Goal: Transaction & Acquisition: Purchase product/service

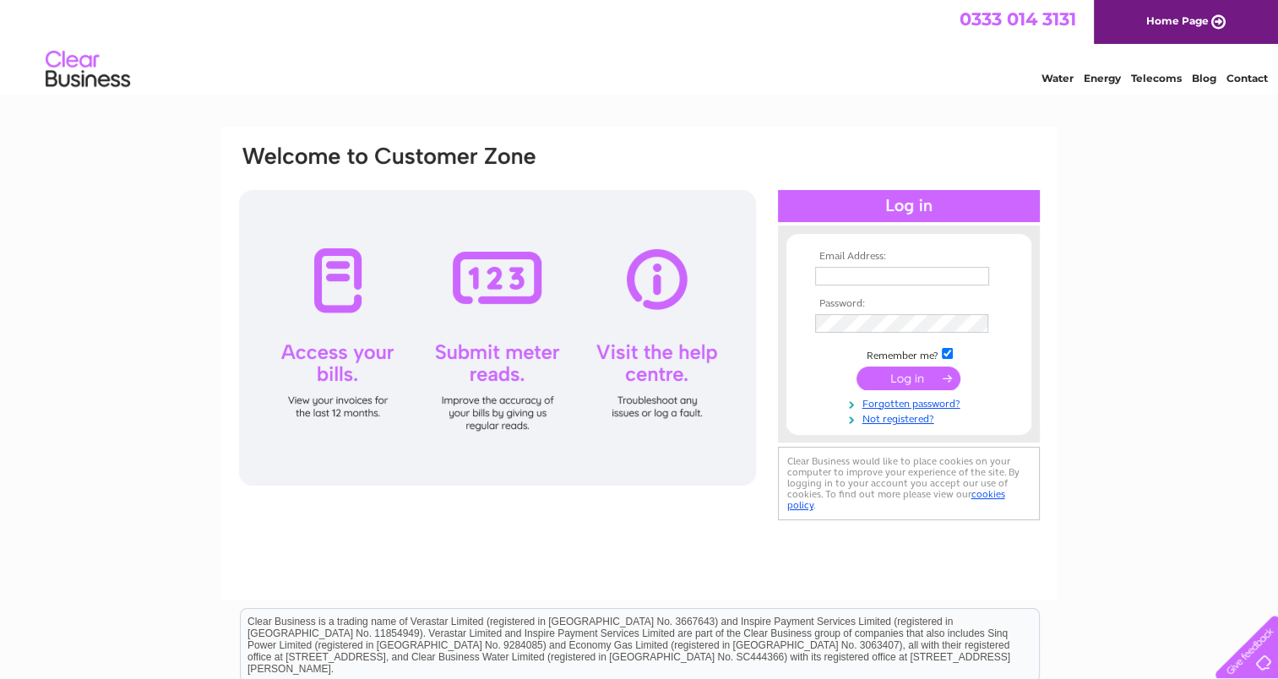
type input "[EMAIL_ADDRESS][DOMAIN_NAME]"
click at [886, 380] on input "submit" at bounding box center [908, 379] width 104 height 24
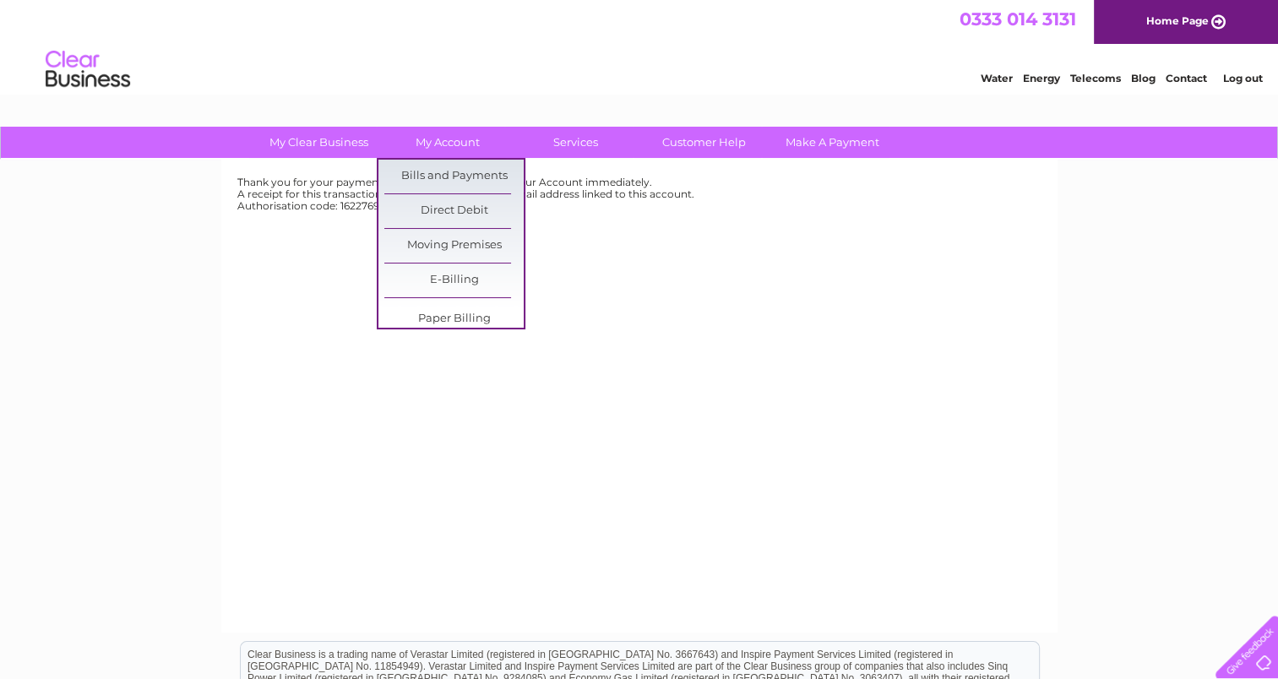
click at [295, 267] on div "Thank you for your payment today, this will show on your Account immediately. A…" at bounding box center [639, 396] width 836 height 473
click at [446, 175] on link "Bills and Payments" at bounding box center [453, 177] width 139 height 34
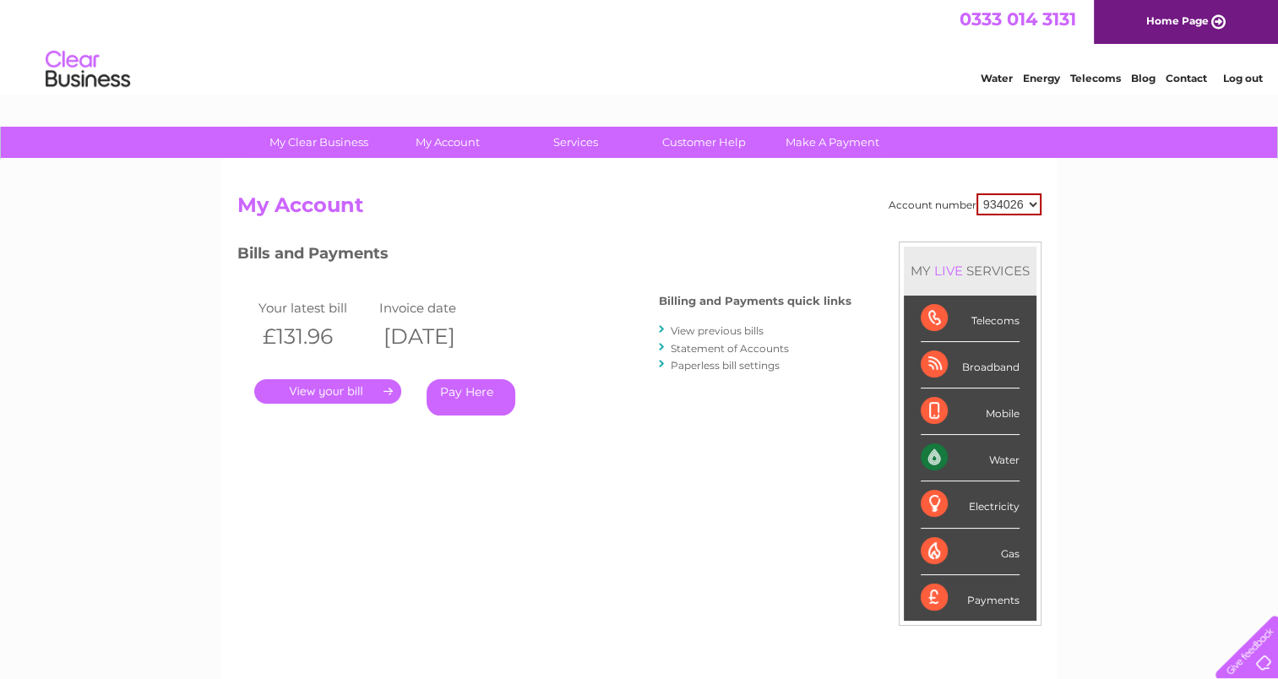
click at [999, 209] on select "934026 978587" at bounding box center [1008, 204] width 65 height 22
select select "978587"
click at [976, 193] on select "934026 978587" at bounding box center [1008, 204] width 65 height 22
click at [464, 393] on link "Pay Here" at bounding box center [471, 397] width 89 height 36
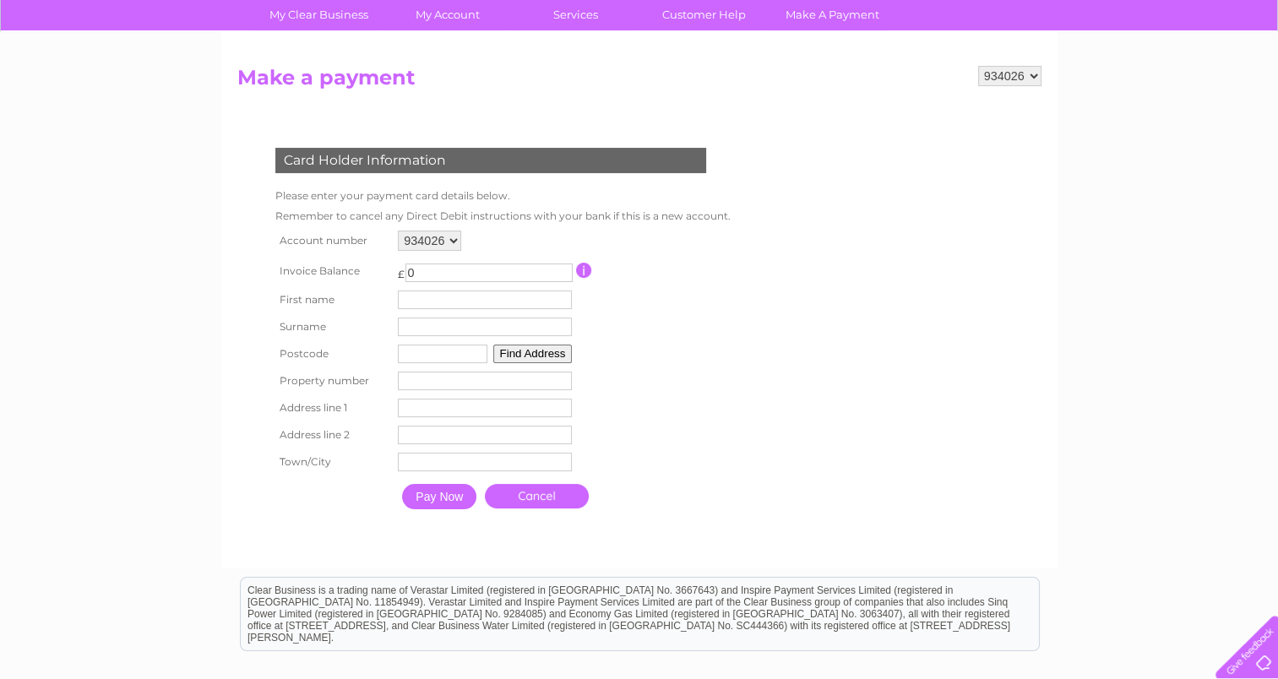
scroll to position [169, 0]
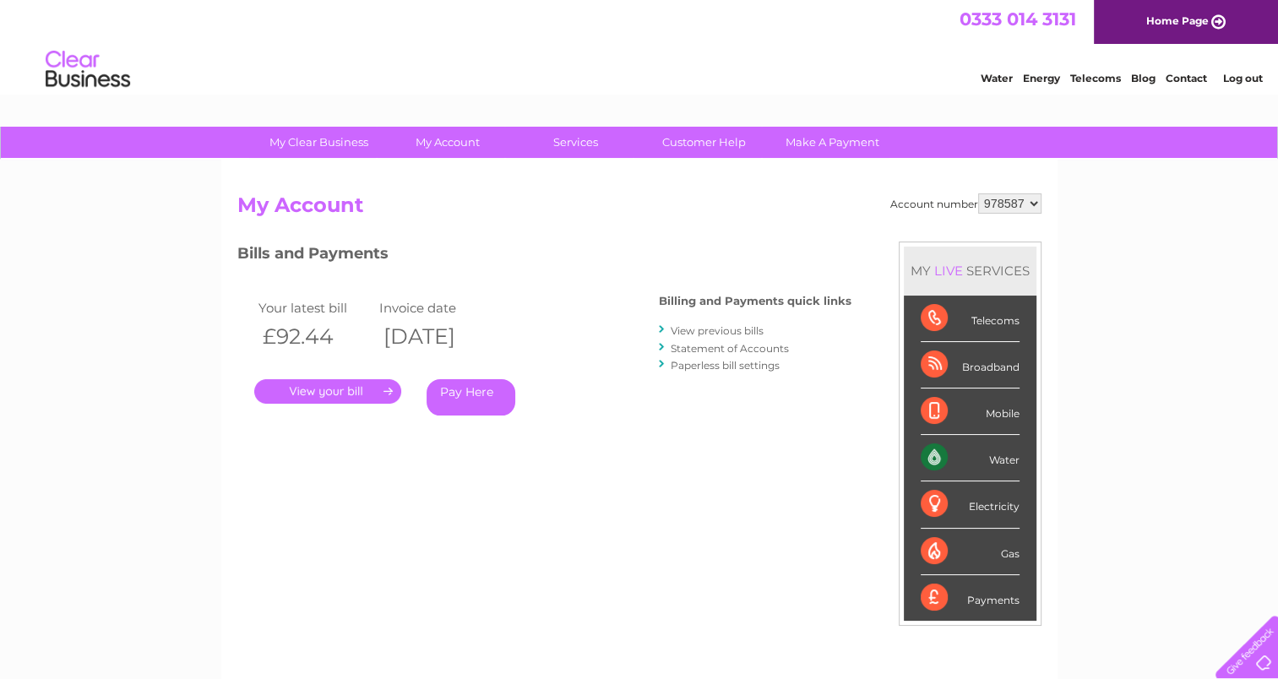
click at [343, 385] on link "." at bounding box center [327, 391] width 147 height 24
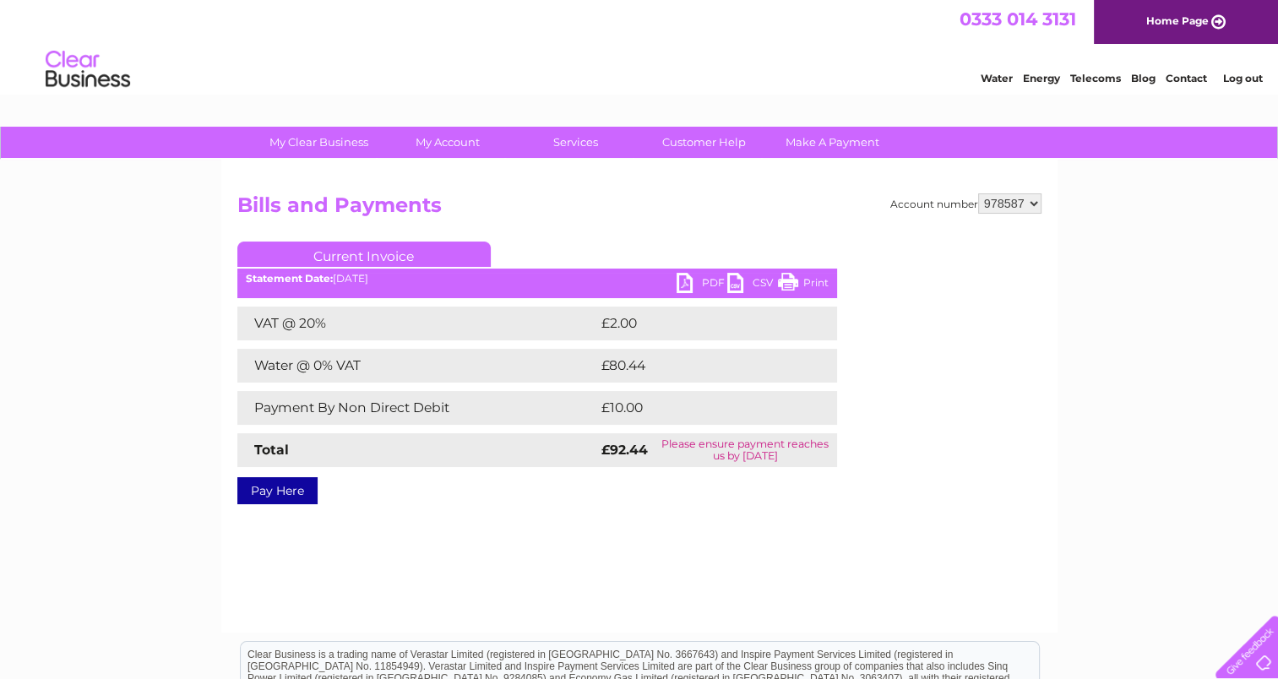
click at [297, 489] on link "Pay Here" at bounding box center [277, 490] width 80 height 27
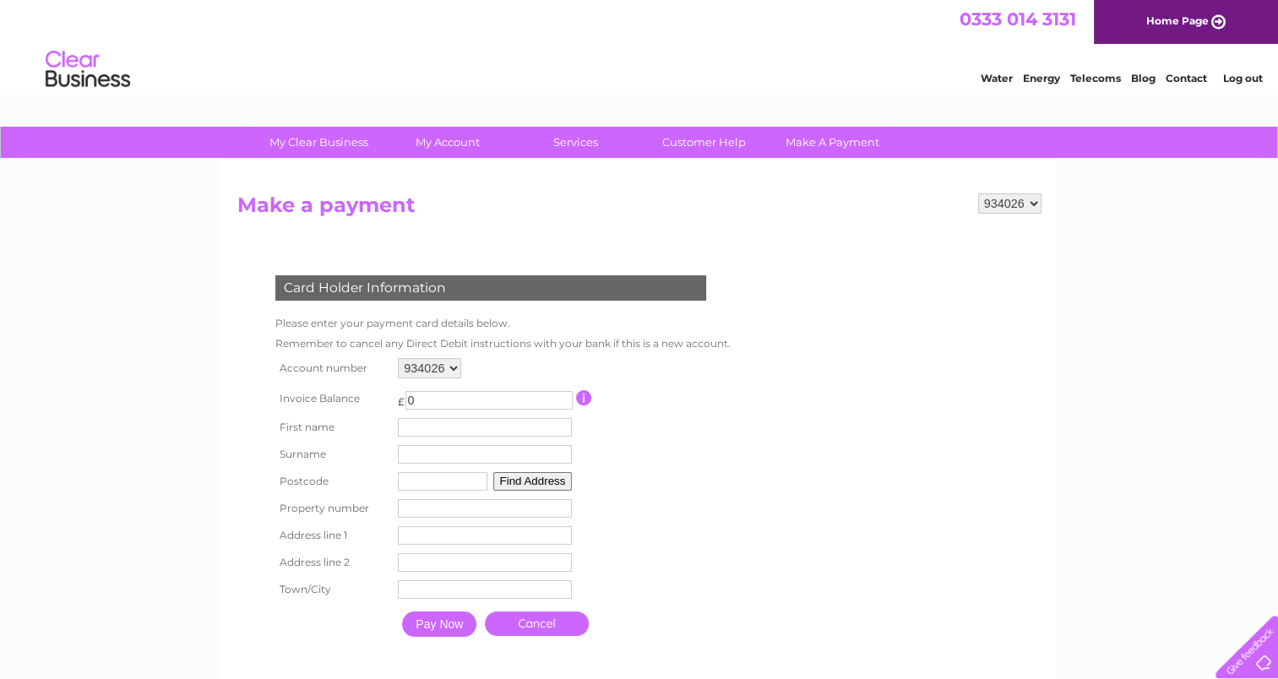
click at [433, 392] on input "0" at bounding box center [488, 400] width 167 height 19
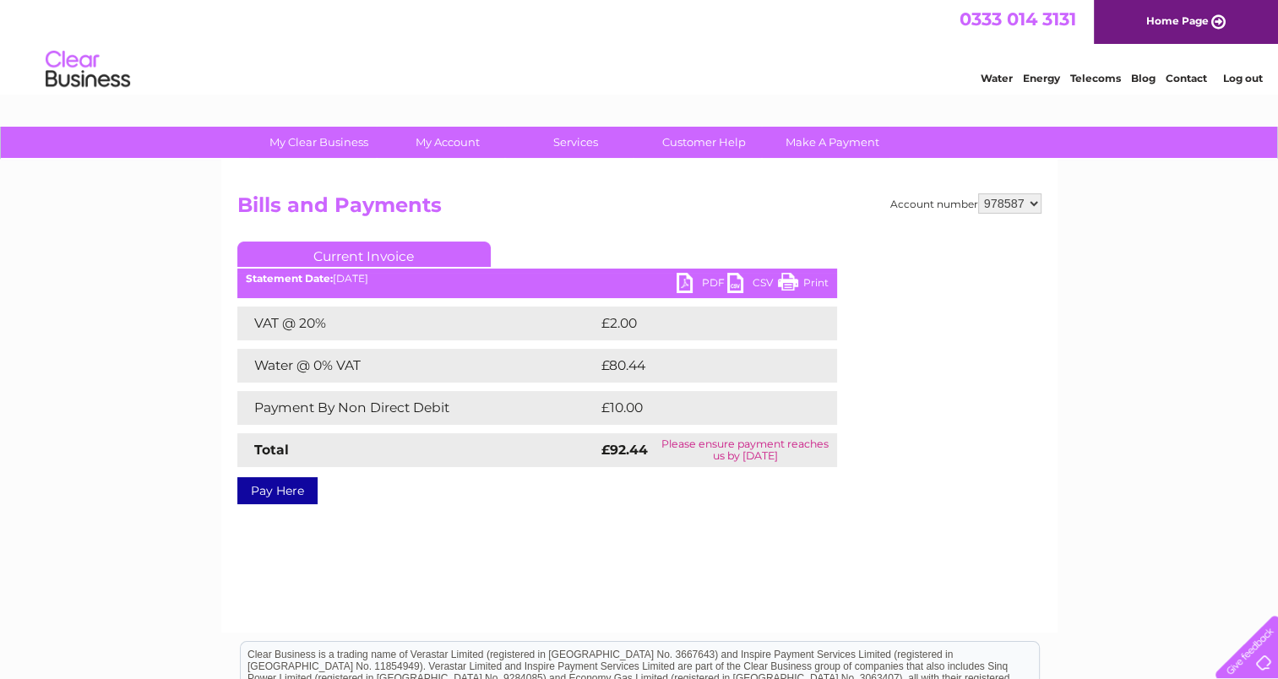
click at [278, 492] on link "Pay Here" at bounding box center [277, 490] width 80 height 27
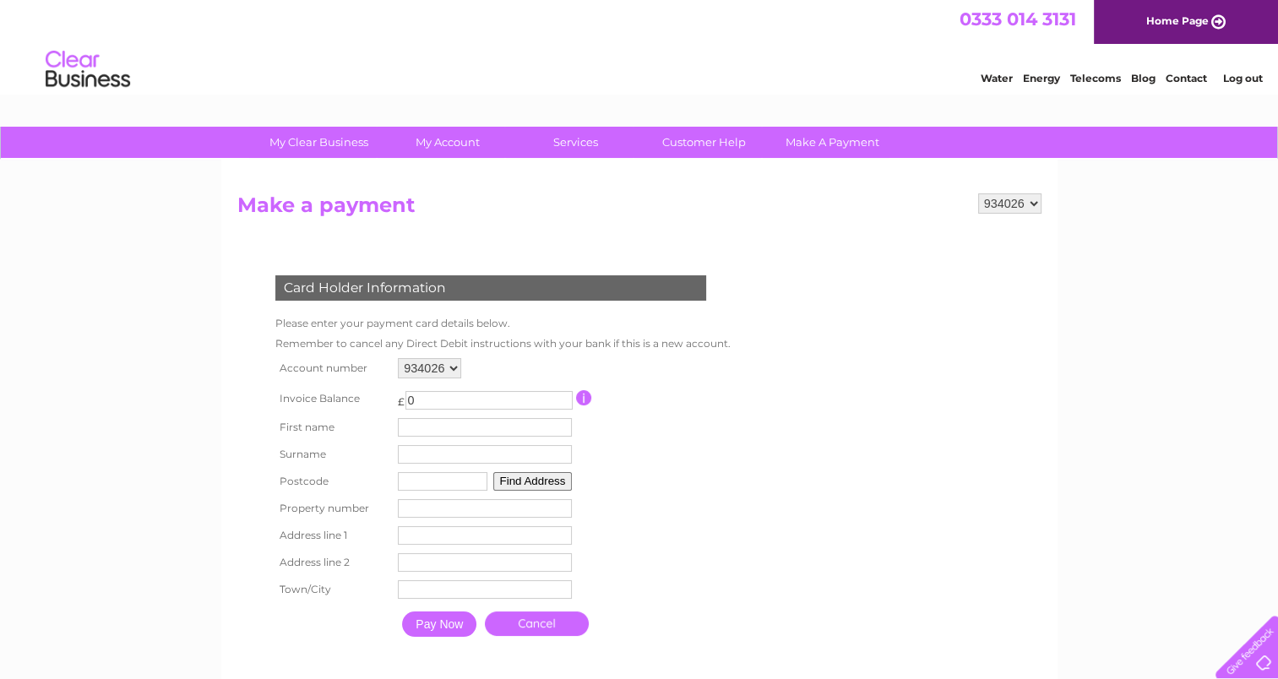
click at [447, 392] on input "0" at bounding box center [488, 400] width 167 height 19
type input "92.44"
click at [427, 432] on input "text" at bounding box center [485, 427] width 174 height 19
type input "Damian"
type input "Panikowski"
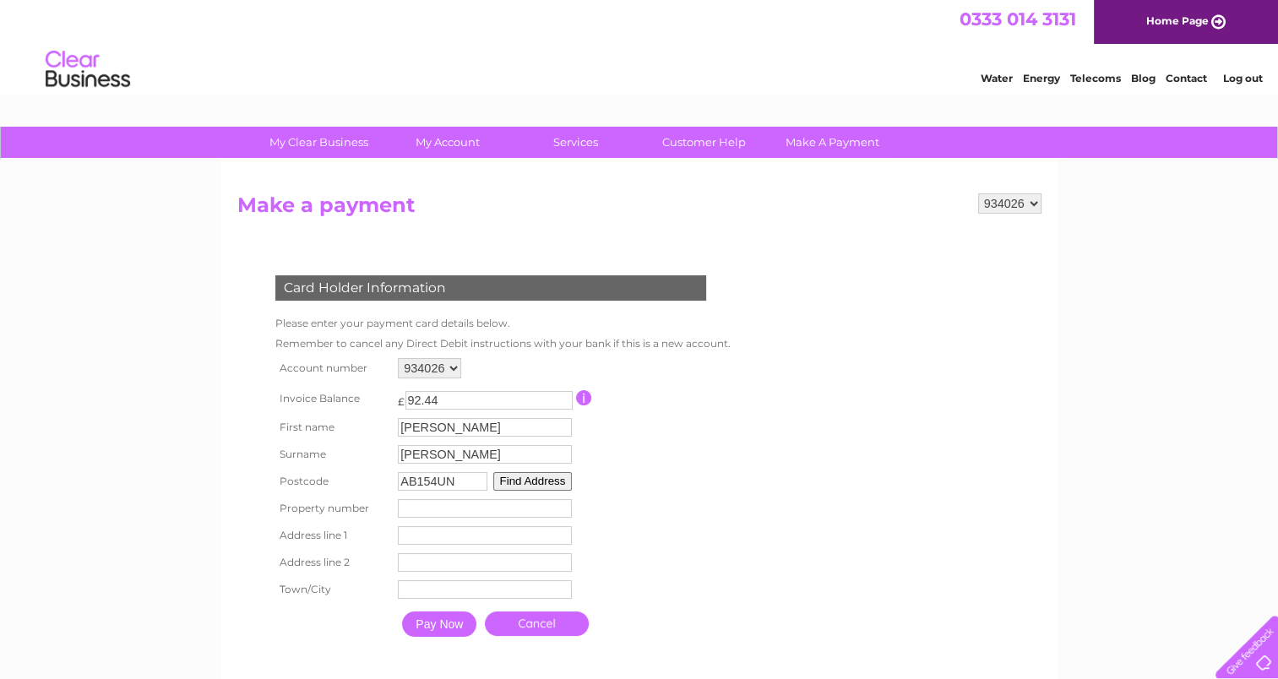
type input "AB154UN"
click at [520, 470] on td "AB154UN Find Address" at bounding box center [485, 481] width 182 height 27
click at [520, 473] on button "Find Address" at bounding box center [532, 481] width 79 height 19
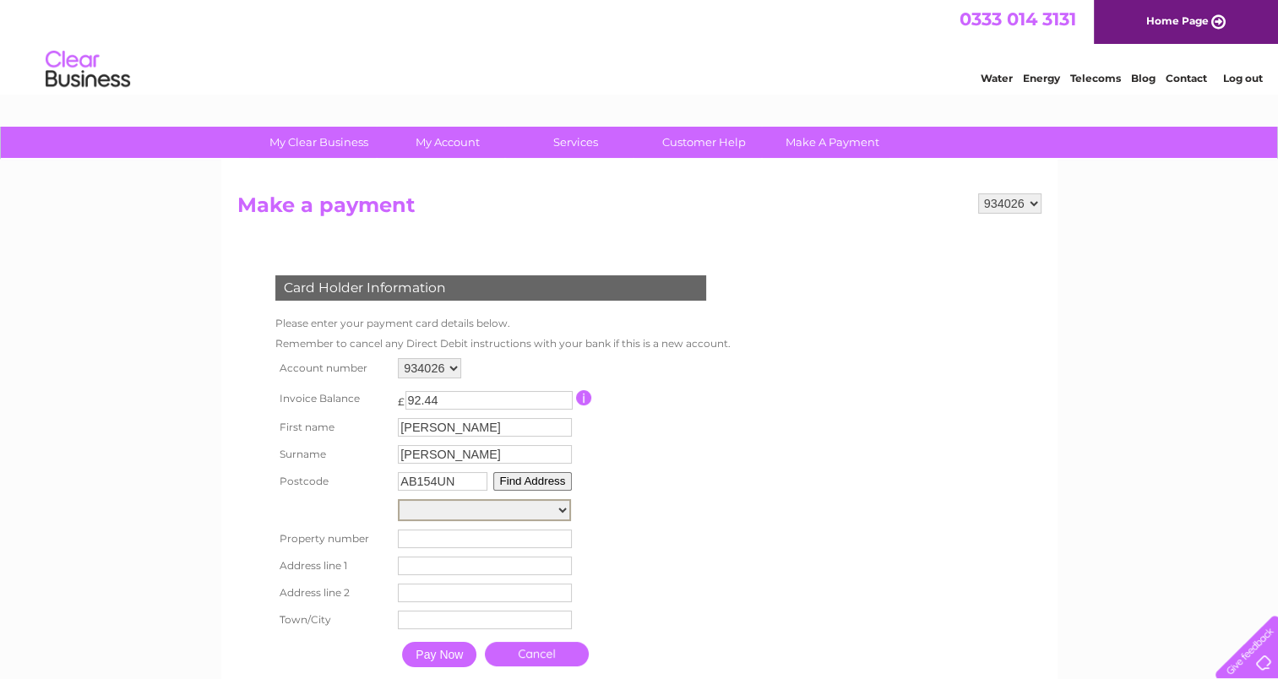
click at [492, 511] on select "140, Forest Avenue 142, Forest Avenue 144, Forest Avenue 146, Forest Avenue 148…" at bounding box center [484, 510] width 173 height 22
select select "144,Forest Avenue,,Aberdeen"
click at [398, 499] on select "140, Forest Avenue 142, Forest Avenue 144, Forest Avenue 146, Forest Avenue 148…" at bounding box center [484, 510] width 173 height 22
type input "144"
type input "Forest Avenue"
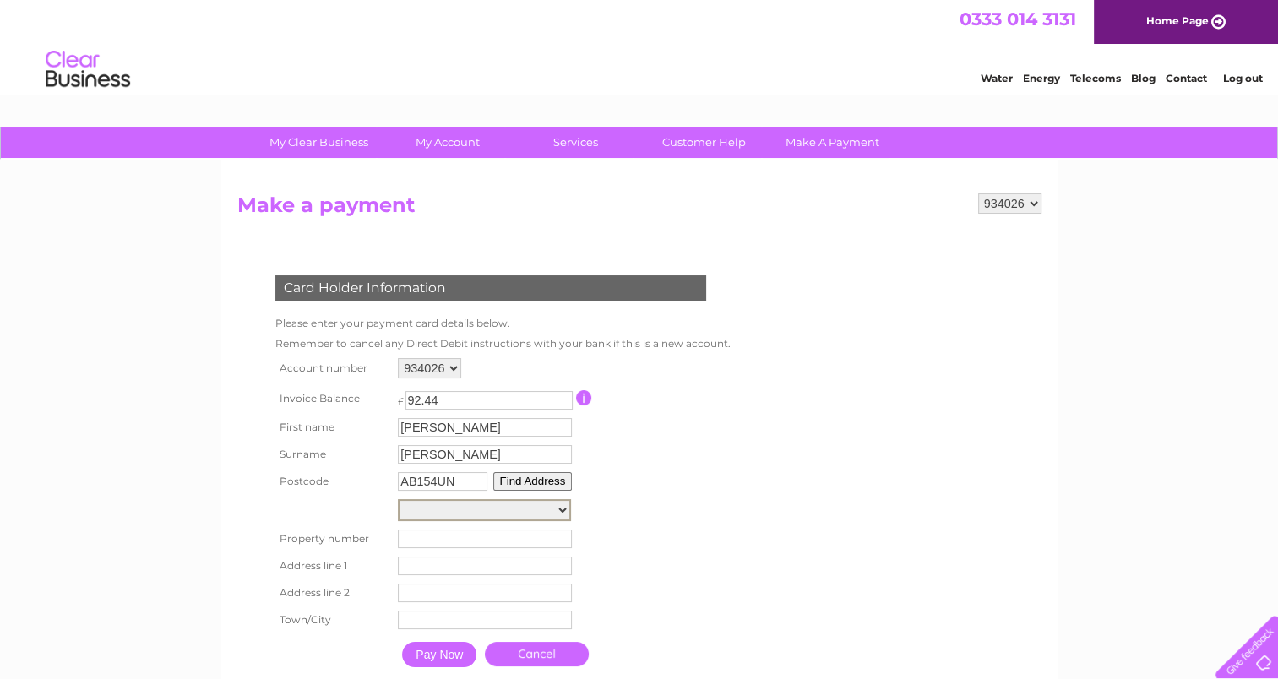
type input "Aberdeen"
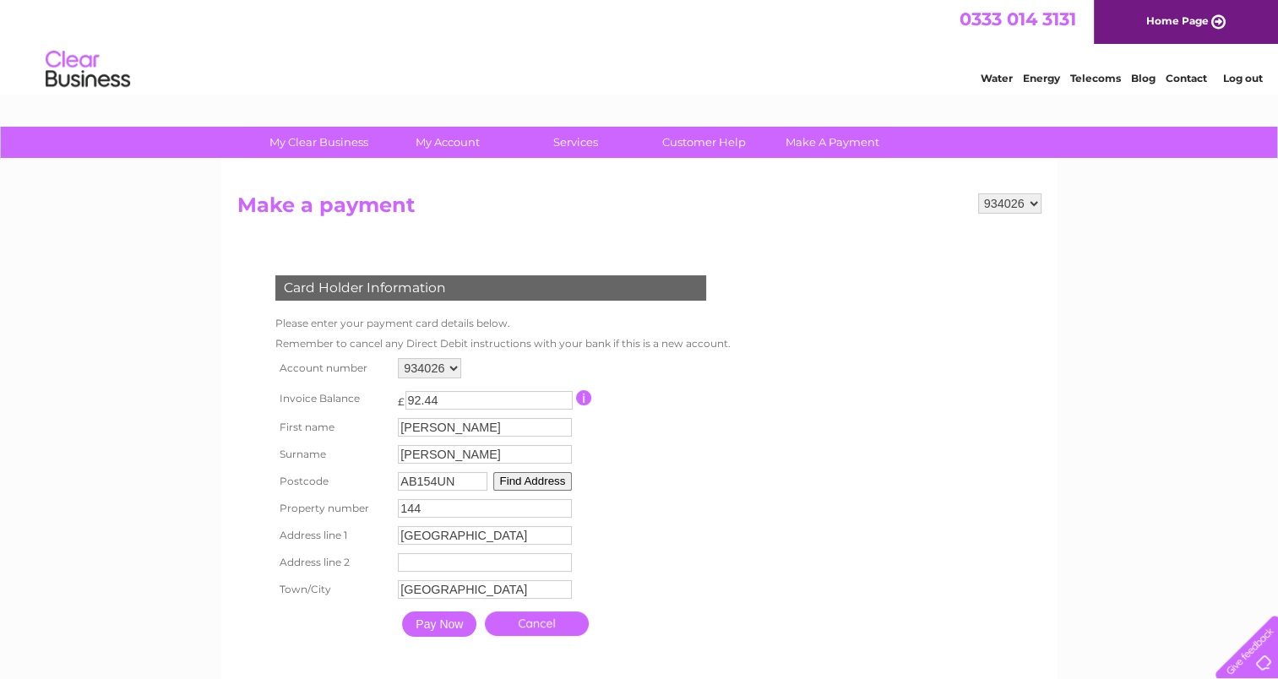
click at [691, 488] on table "Account number 934026 978587 Invoice Balance £ 92.44 First name Damian" at bounding box center [499, 499] width 456 height 291
click at [456, 626] on input "Pay Now" at bounding box center [439, 623] width 74 height 25
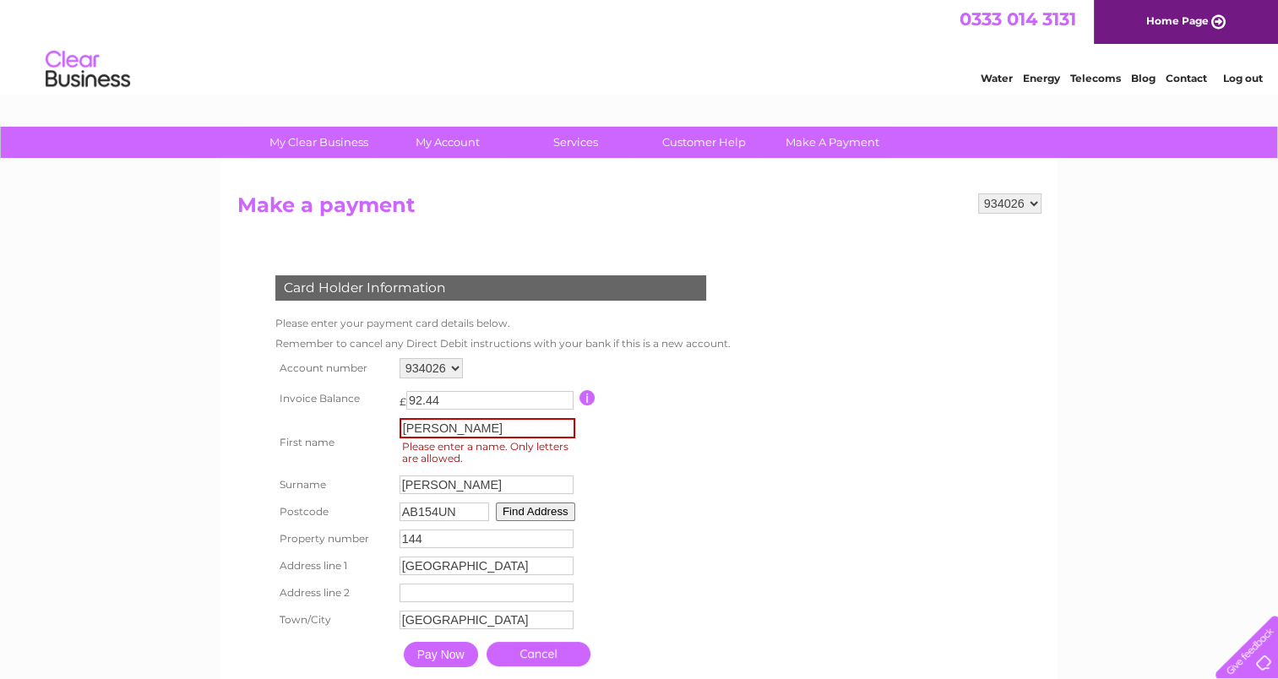
click at [455, 430] on input "Damian" at bounding box center [487, 428] width 176 height 20
type input "Damian"
click at [442, 663] on input "Pay Now" at bounding box center [439, 652] width 74 height 25
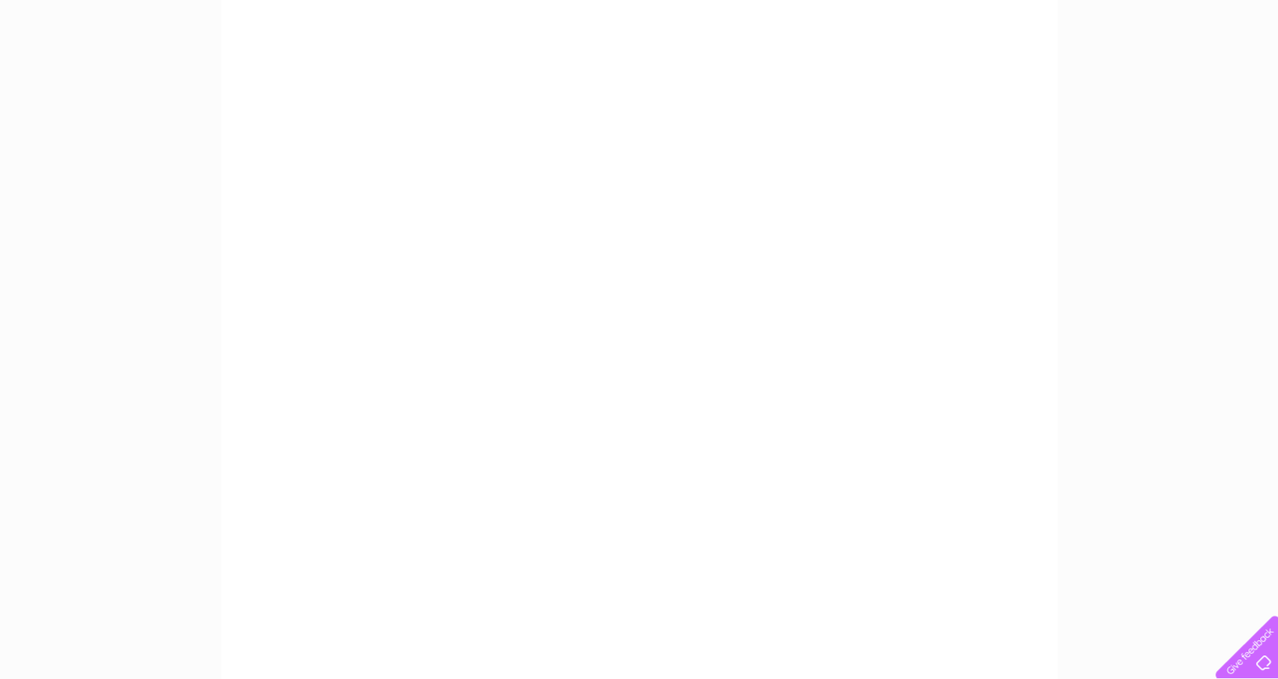
scroll to position [253, 0]
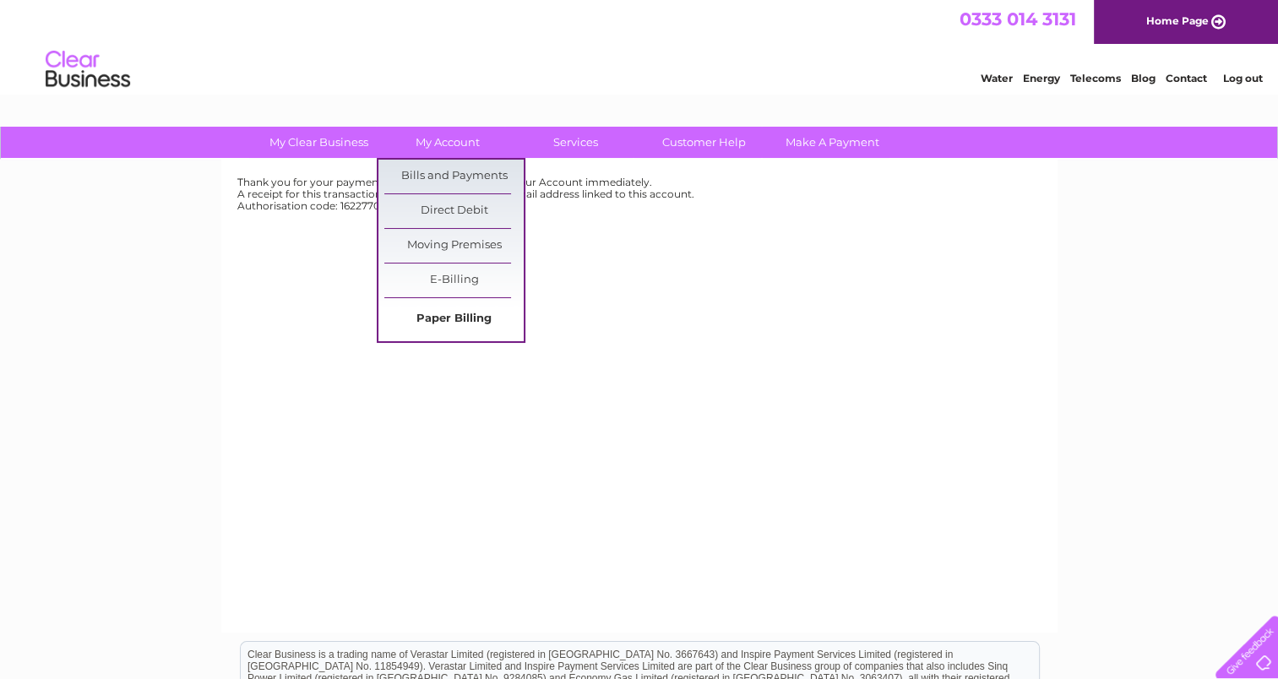
click at [443, 321] on link "Paper Billing" at bounding box center [453, 319] width 139 height 34
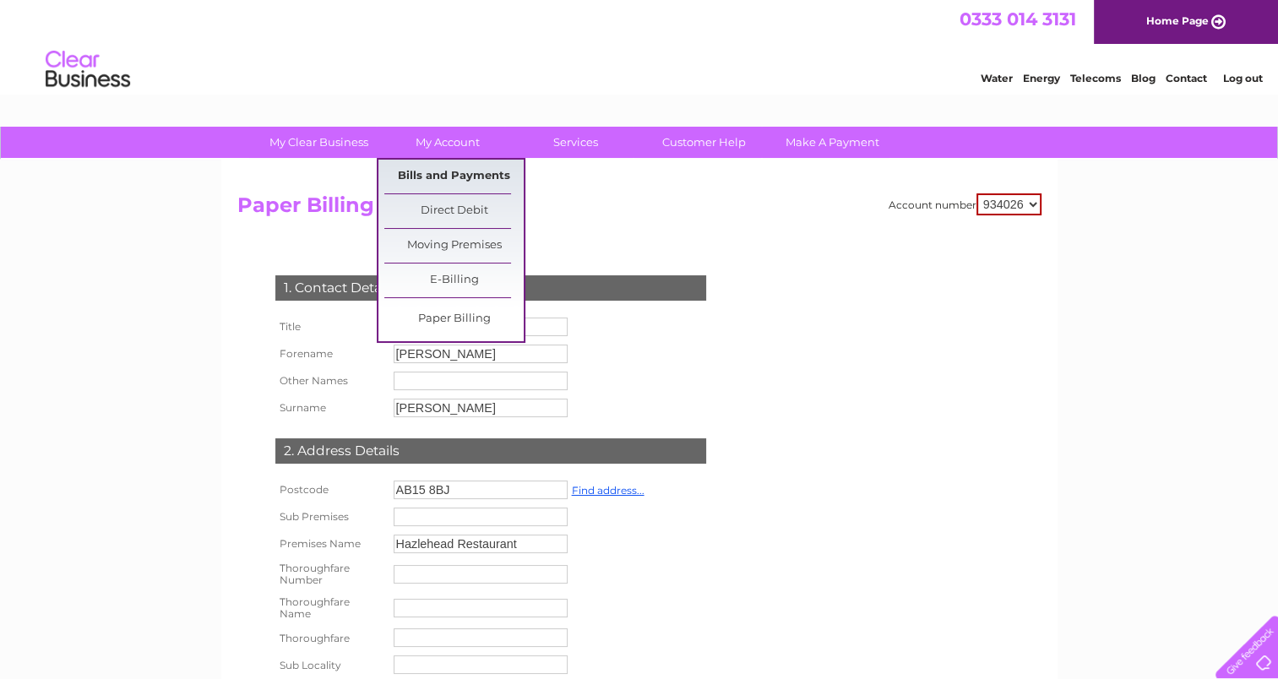
click at [429, 178] on link "Bills and Payments" at bounding box center [453, 177] width 139 height 34
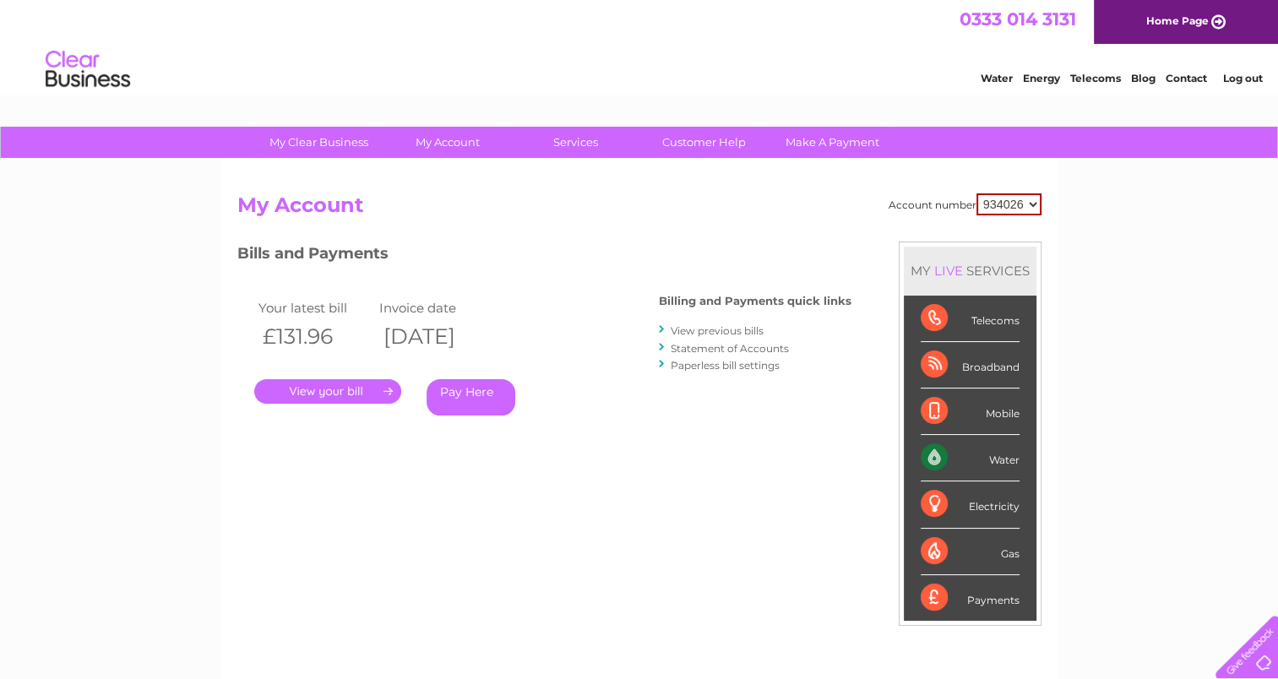
click at [714, 330] on link "View previous bills" at bounding box center [717, 330] width 93 height 13
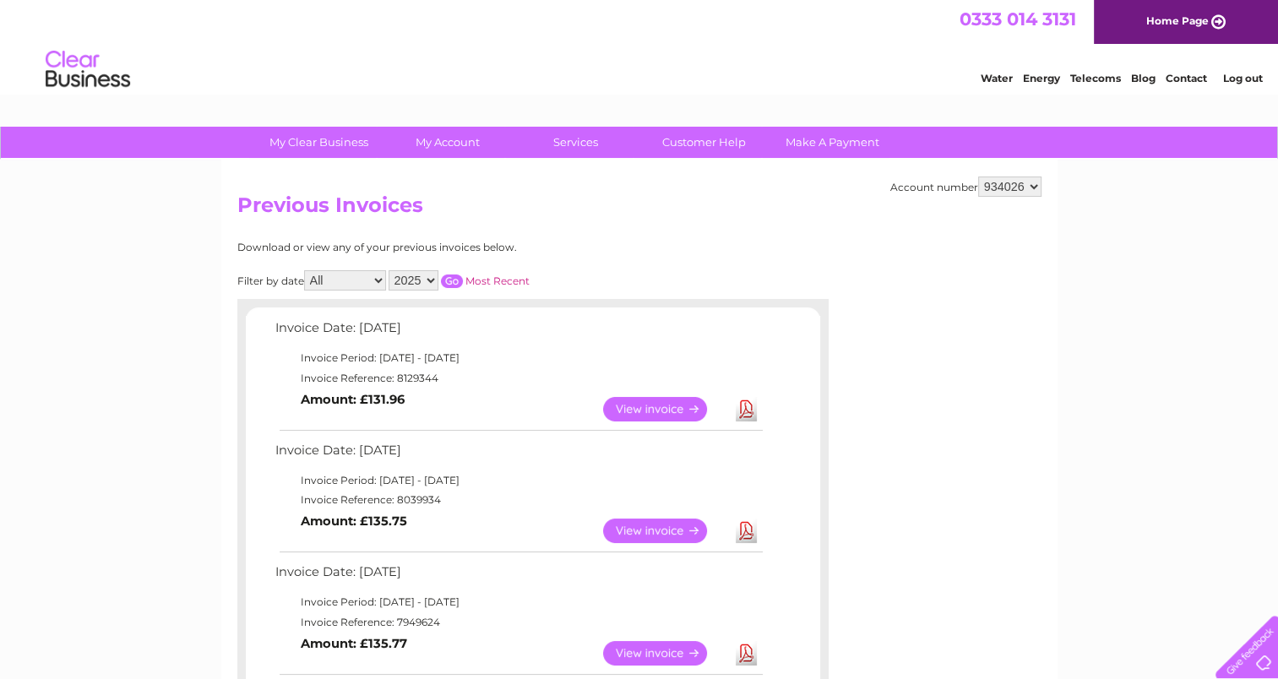
click at [642, 404] on link "View" at bounding box center [665, 409] width 124 height 24
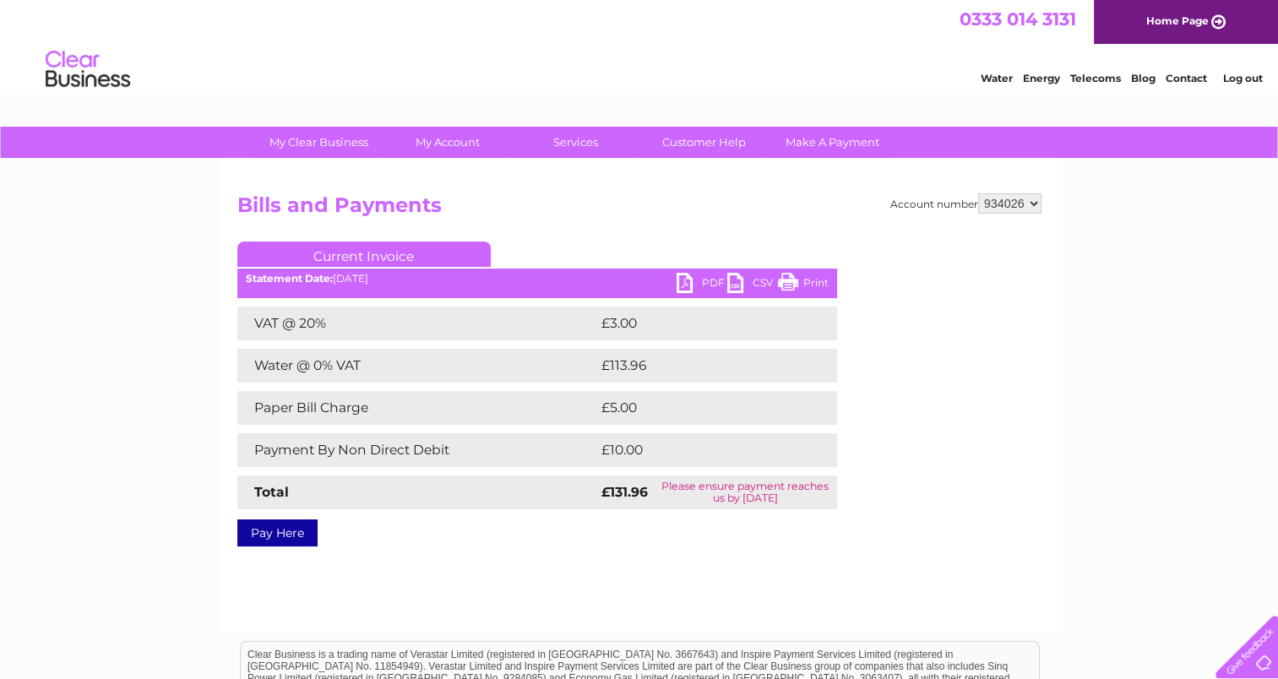
click at [797, 280] on link "Print" at bounding box center [803, 285] width 51 height 24
click at [708, 281] on link "PDF" at bounding box center [701, 285] width 51 height 24
click at [736, 215] on h2 "Bills and Payments" at bounding box center [639, 209] width 804 height 32
click at [994, 199] on select "934026 978587" at bounding box center [1009, 203] width 63 height 20
select select "978587"
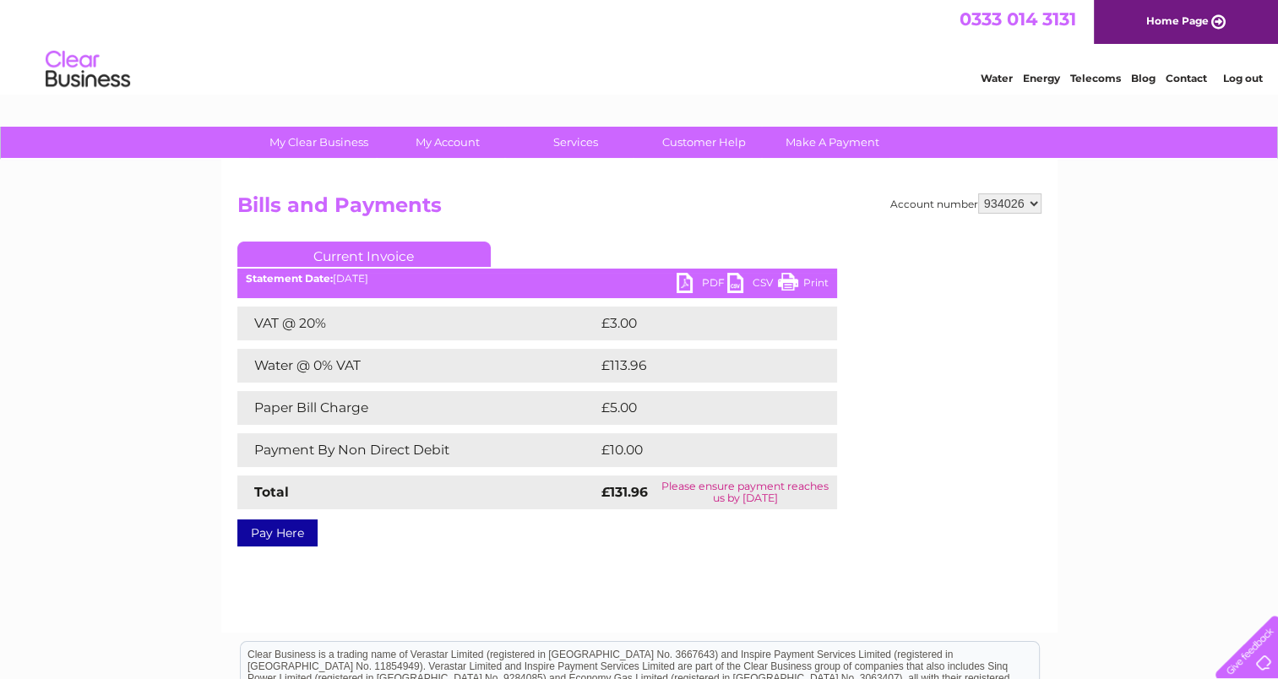
click at [978, 193] on select "934026 978587" at bounding box center [1009, 203] width 63 height 20
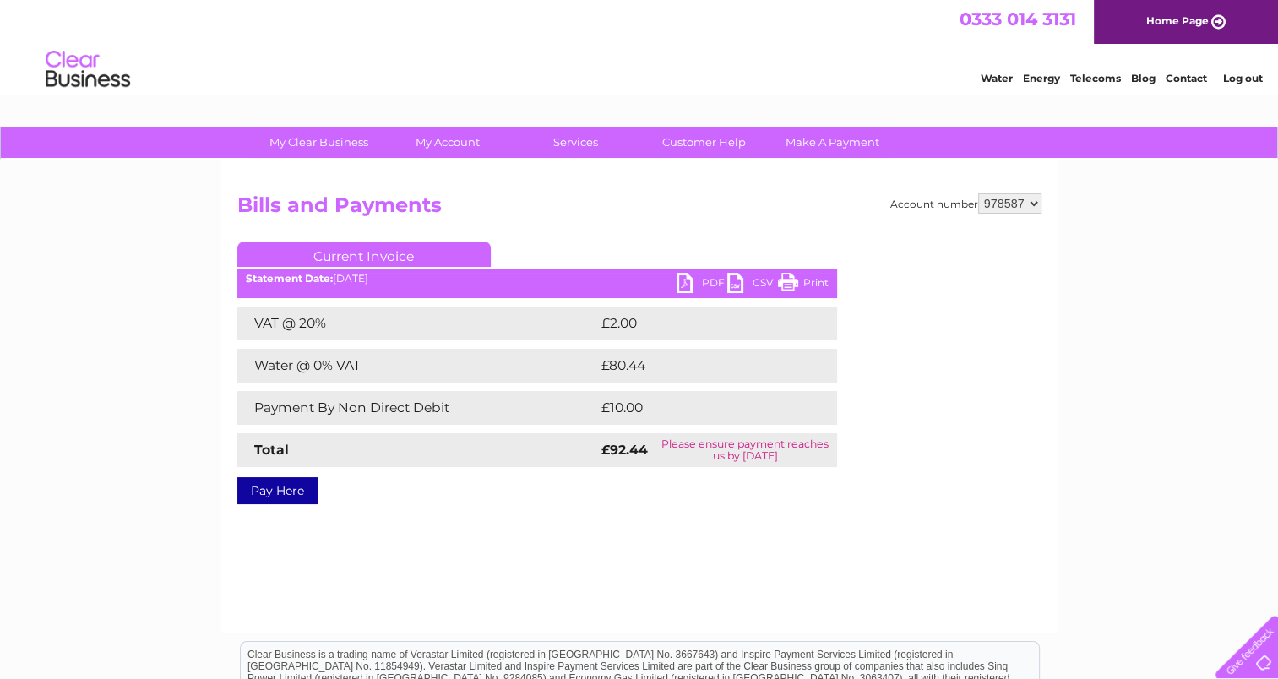
click at [811, 280] on link "Print" at bounding box center [803, 285] width 51 height 24
click at [701, 284] on link "PDF" at bounding box center [701, 285] width 51 height 24
